Goal: Task Accomplishment & Management: Complete application form

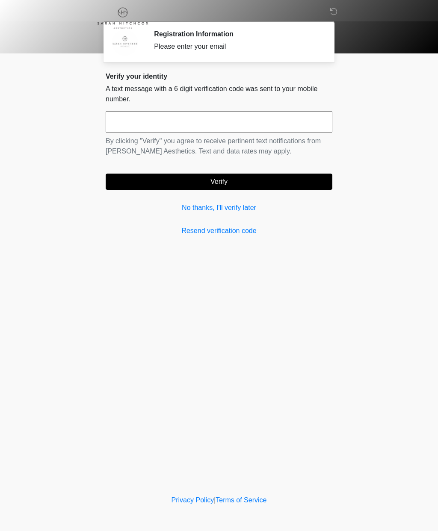
click at [240, 210] on link "No thanks, I'll verify later" at bounding box center [219, 208] width 226 height 10
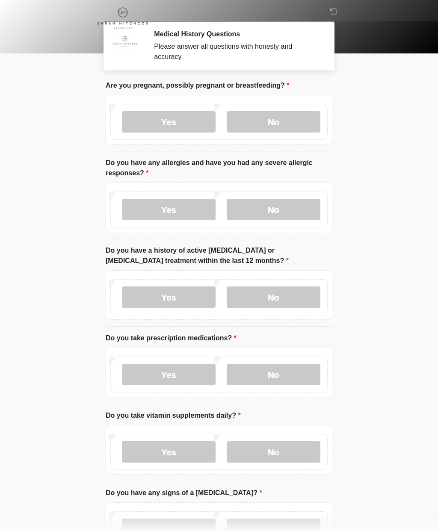
click at [300, 118] on label "No" at bounding box center [273, 121] width 94 height 21
click at [293, 209] on label "No" at bounding box center [273, 209] width 94 height 21
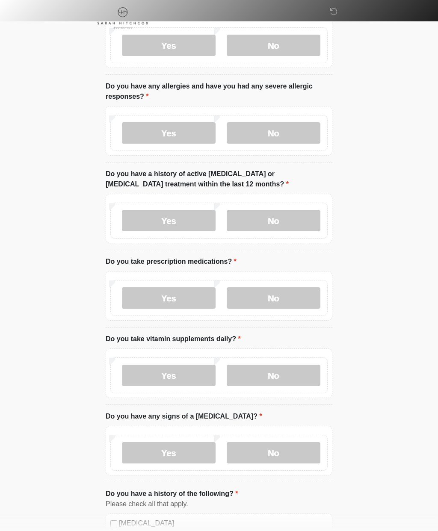
scroll to position [76, 0]
click at [290, 221] on label "No" at bounding box center [273, 220] width 94 height 21
click at [191, 293] on label "Yes" at bounding box center [169, 297] width 94 height 21
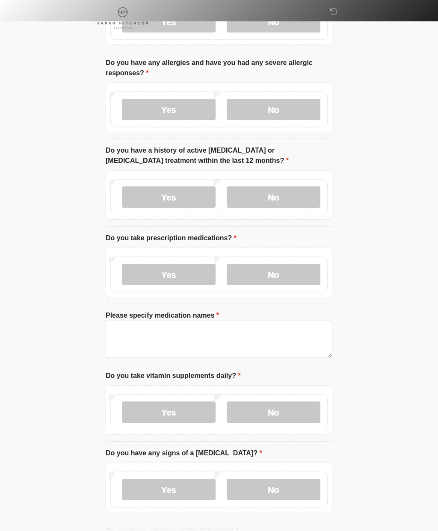
scroll to position [147, 0]
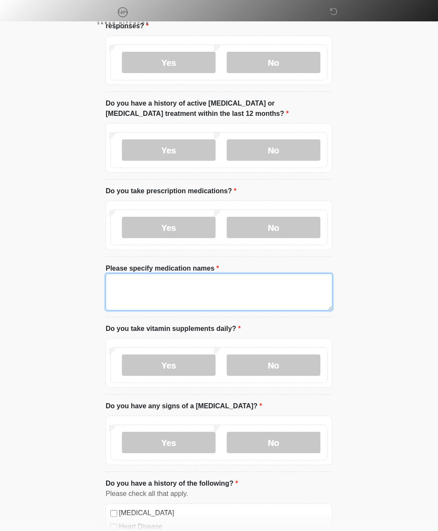
click at [262, 290] on textarea "Please specify medication names" at bounding box center [219, 292] width 226 height 37
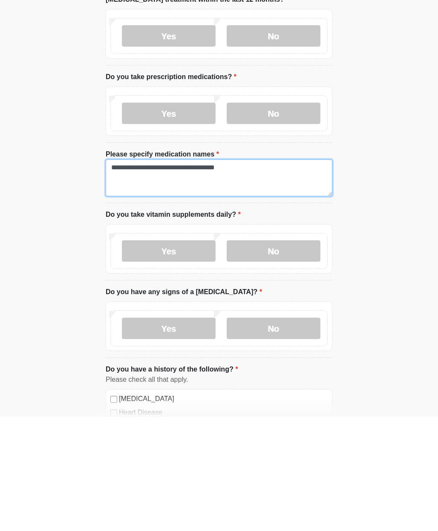
type textarea "**********"
click at [297, 355] on label "No" at bounding box center [273, 365] width 94 height 21
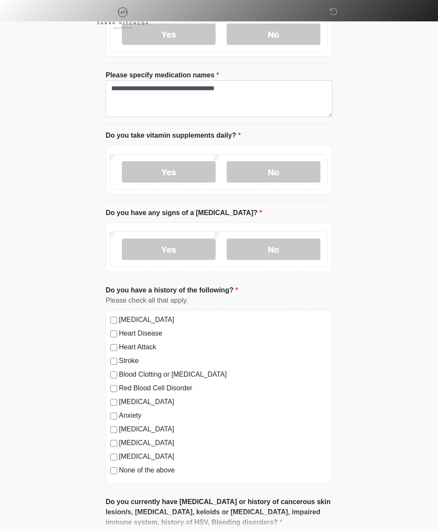
click at [294, 246] on label "No" at bounding box center [273, 249] width 94 height 21
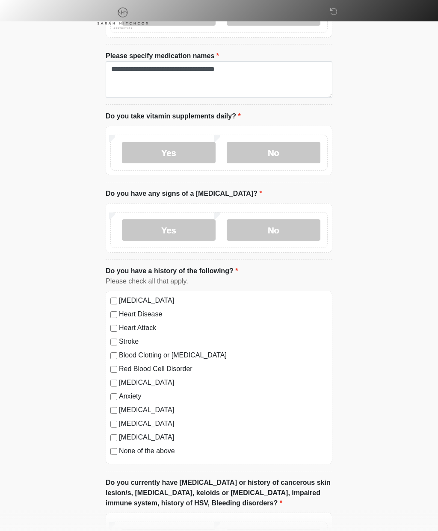
scroll to position [429, 0]
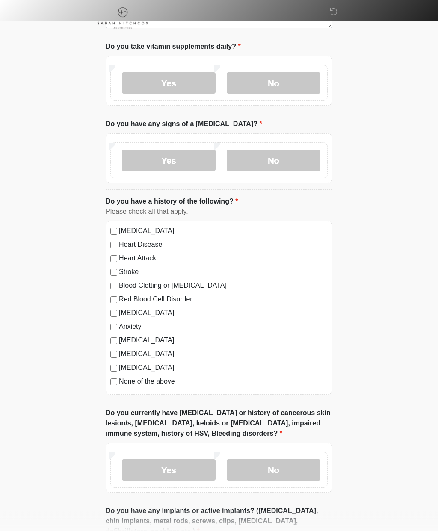
click at [179, 341] on label "[MEDICAL_DATA]" at bounding box center [223, 340] width 209 height 10
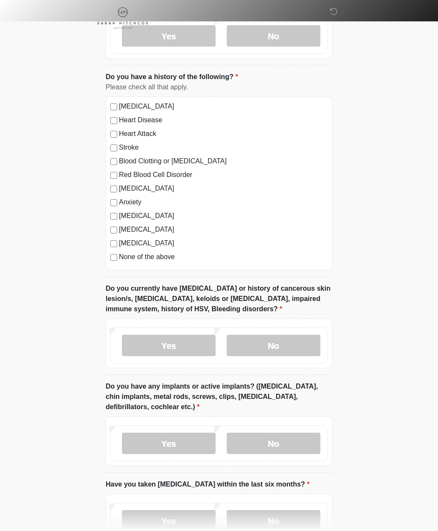
scroll to position [554, 0]
click at [277, 338] on label "No" at bounding box center [273, 344] width 94 height 21
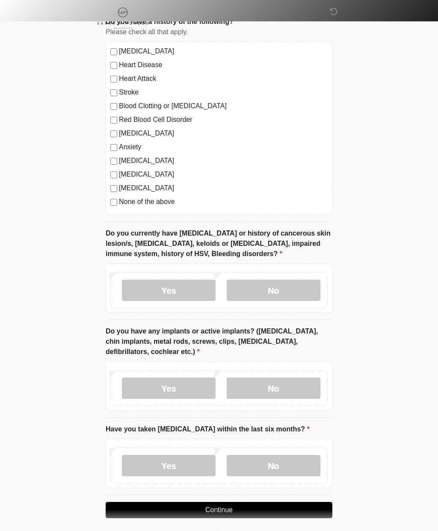
scroll to position [605, 0]
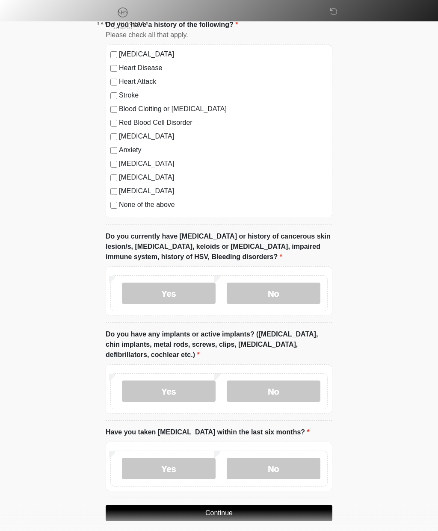
click at [294, 387] on label "No" at bounding box center [273, 390] width 94 height 21
click at [264, 469] on label "No" at bounding box center [273, 468] width 94 height 21
click at [236, 510] on button "Continue" at bounding box center [219, 513] width 226 height 16
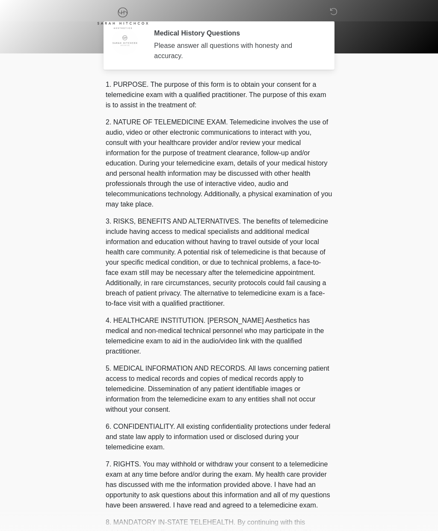
scroll to position [0, 0]
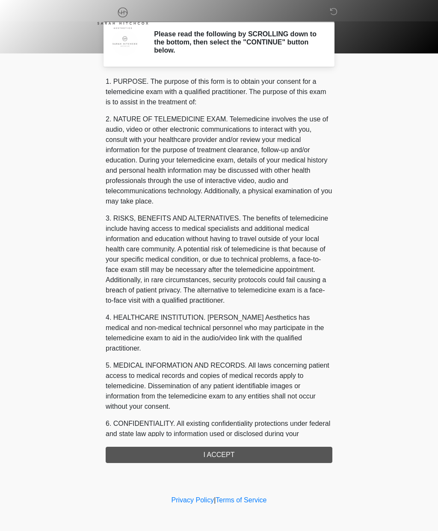
click at [241, 453] on div "1. PURPOSE. The purpose of this form is to obtain your consent for a telemedici…" at bounding box center [219, 269] width 226 height 386
click at [230, 455] on div "1. PURPOSE. The purpose of this form is to obtain your consent for a telemedici…" at bounding box center [219, 269] width 226 height 386
click at [228, 453] on div "1. PURPOSE. The purpose of this form is to obtain your consent for a telemedici…" at bounding box center [219, 269] width 226 height 386
click at [182, 420] on p "6. CONFIDENTIALITY. All existing confidentiality protections under federal and …" at bounding box center [219, 433] width 226 height 31
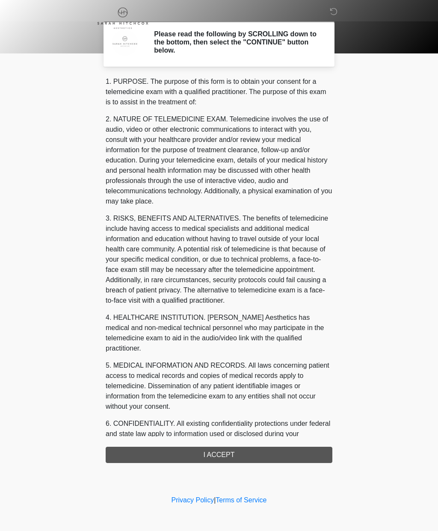
click at [245, 63] on section "Please read the following by SCROLLING down to the bottom, then select the "CON…" at bounding box center [218, 43] width 231 height 45
click at [332, 15] on icon at bounding box center [333, 12] width 8 height 8
